Goal: Task Accomplishment & Management: Manage account settings

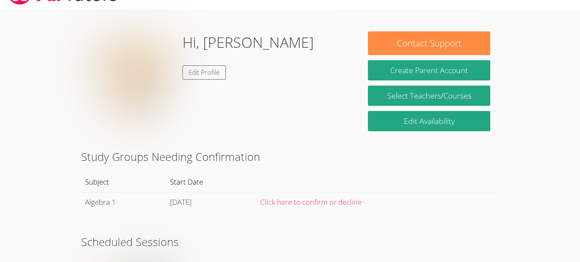
scroll to position [22, 0]
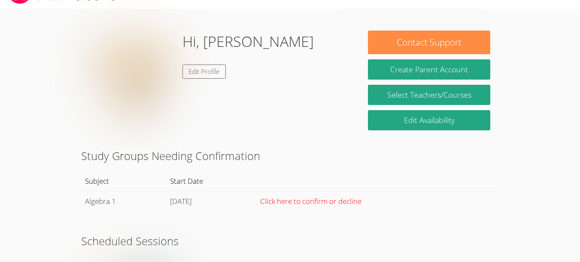
click at [347, 202] on link "Click here to confirm or decline" at bounding box center [310, 201] width 101 height 10
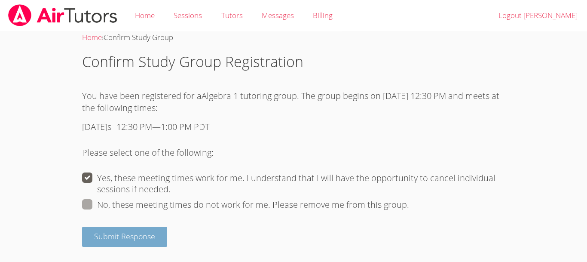
click at [132, 240] on span "Submit Response" at bounding box center [124, 236] width 61 height 10
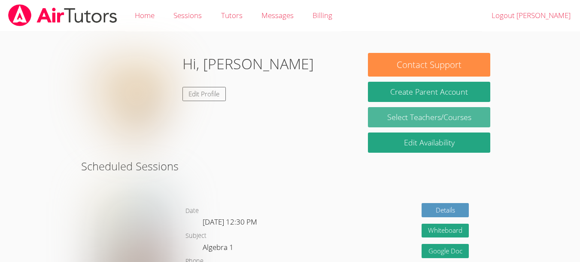
click at [386, 126] on link "Select Teachers/Courses" at bounding box center [429, 117] width 122 height 20
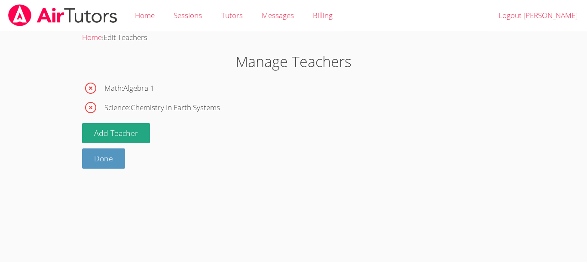
click at [132, 110] on span "Science : Chemistry In Earth Systems" at bounding box center [162, 107] width 116 height 12
